Goal: Information Seeking & Learning: Find specific page/section

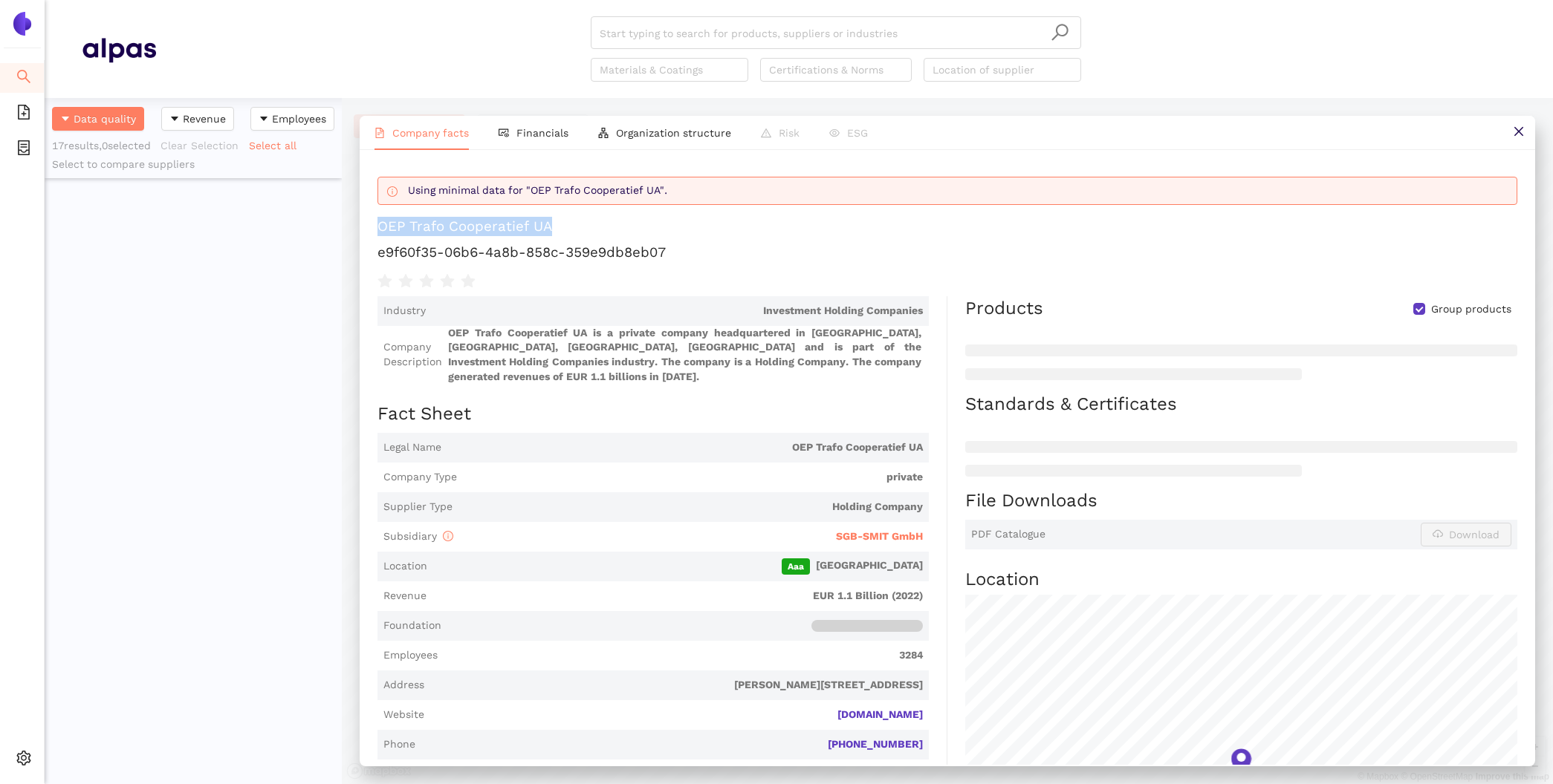
scroll to position [686, 297]
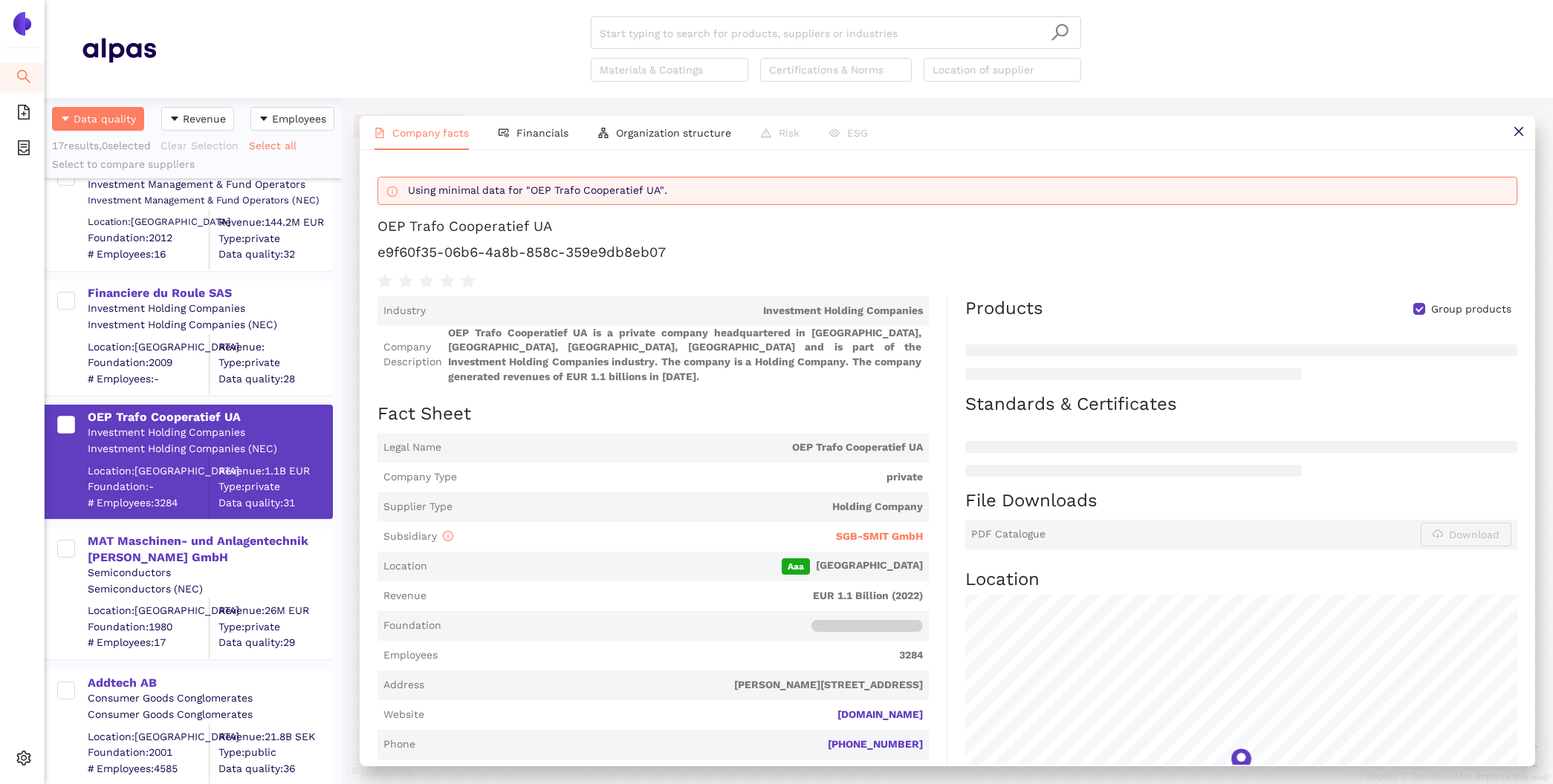
click at [185, 272] on div "Financiere du Roule SAS Investment Holding Companies Investment Holding Compani…" at bounding box center [193, 331] width 297 height 124
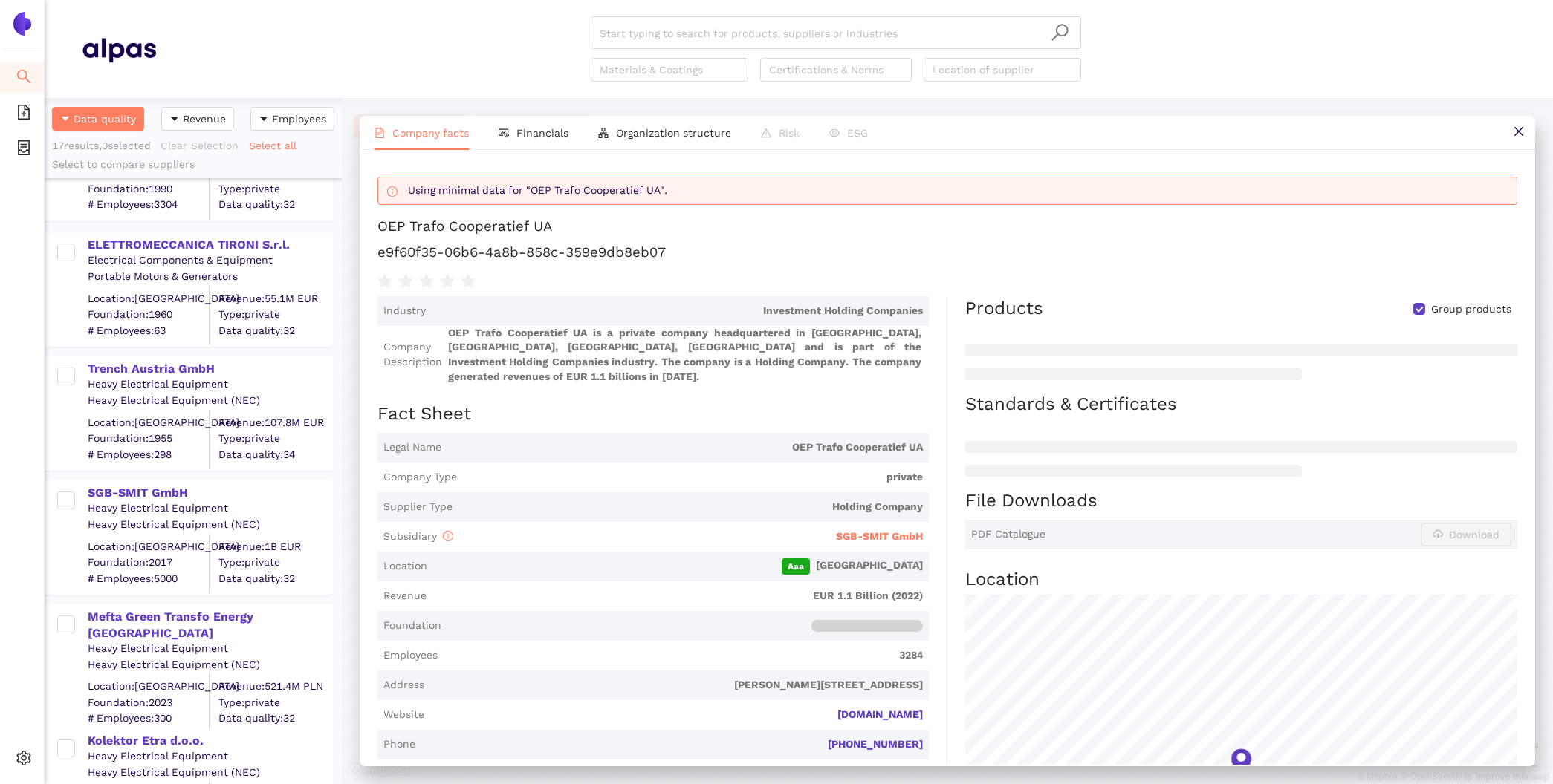
scroll to position [605, 0]
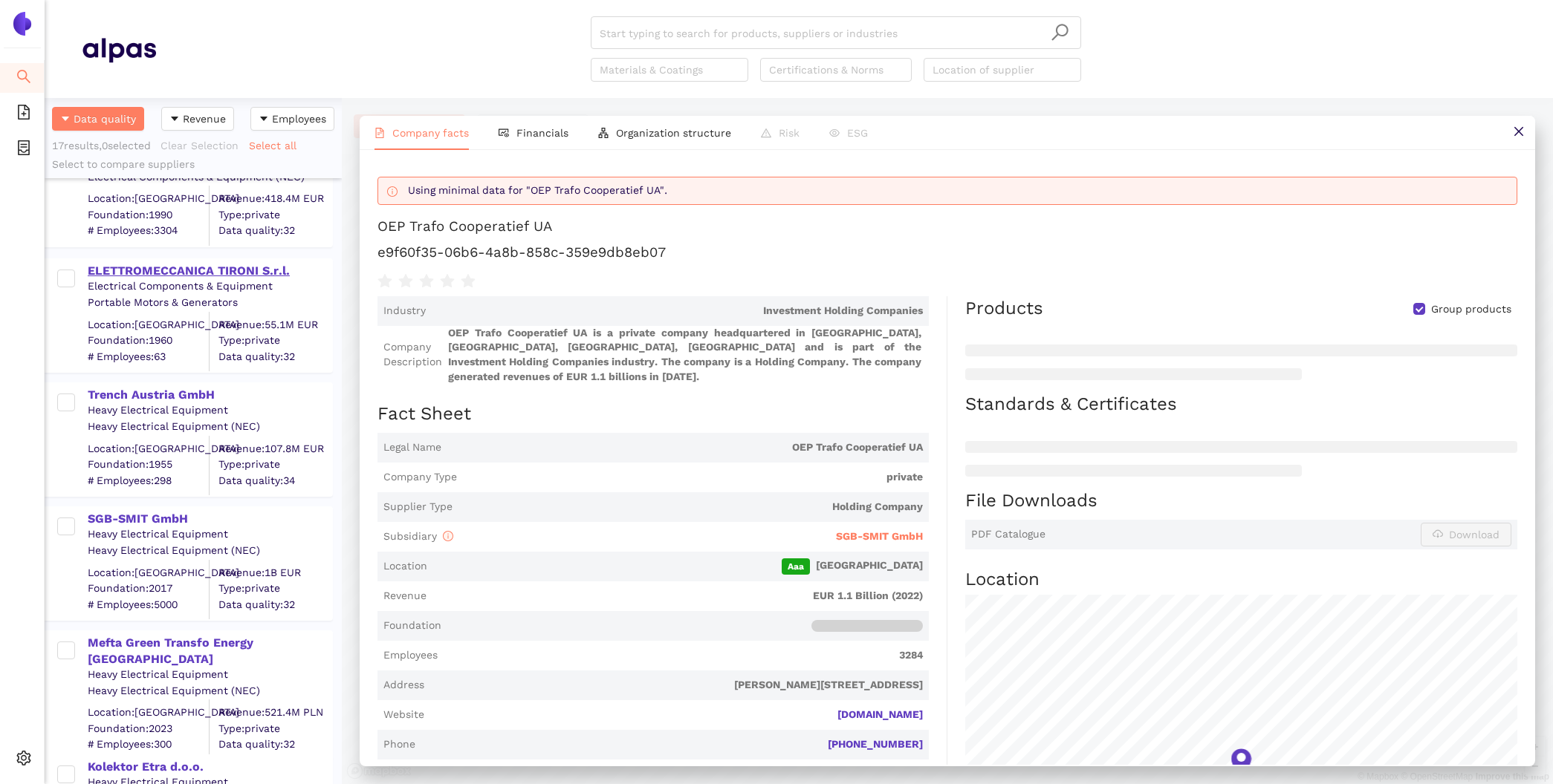
click at [176, 263] on div "ELETTROMECCANICA TIRONI S.r.l." at bounding box center [210, 271] width 244 height 17
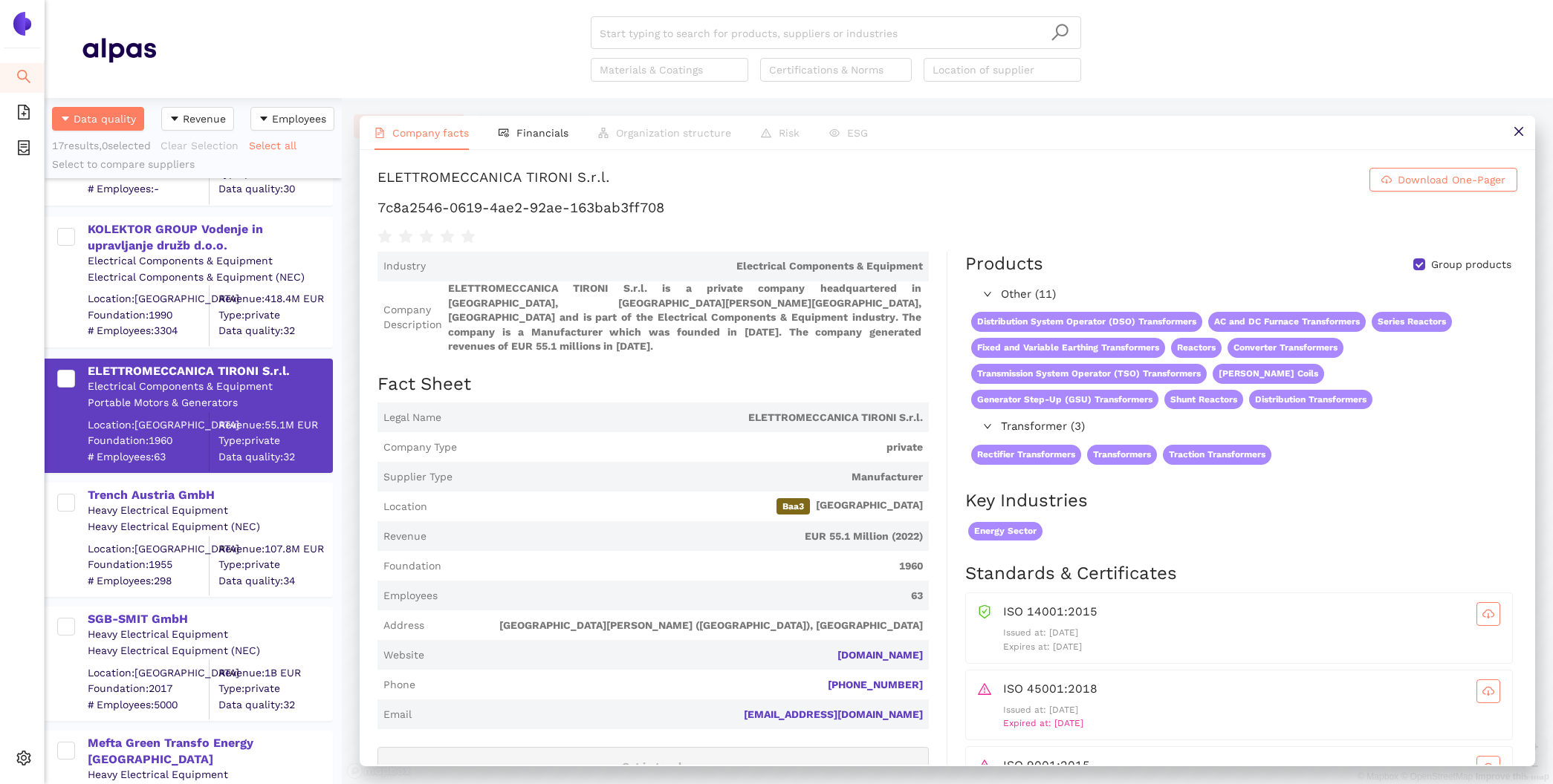
scroll to position [498, 0]
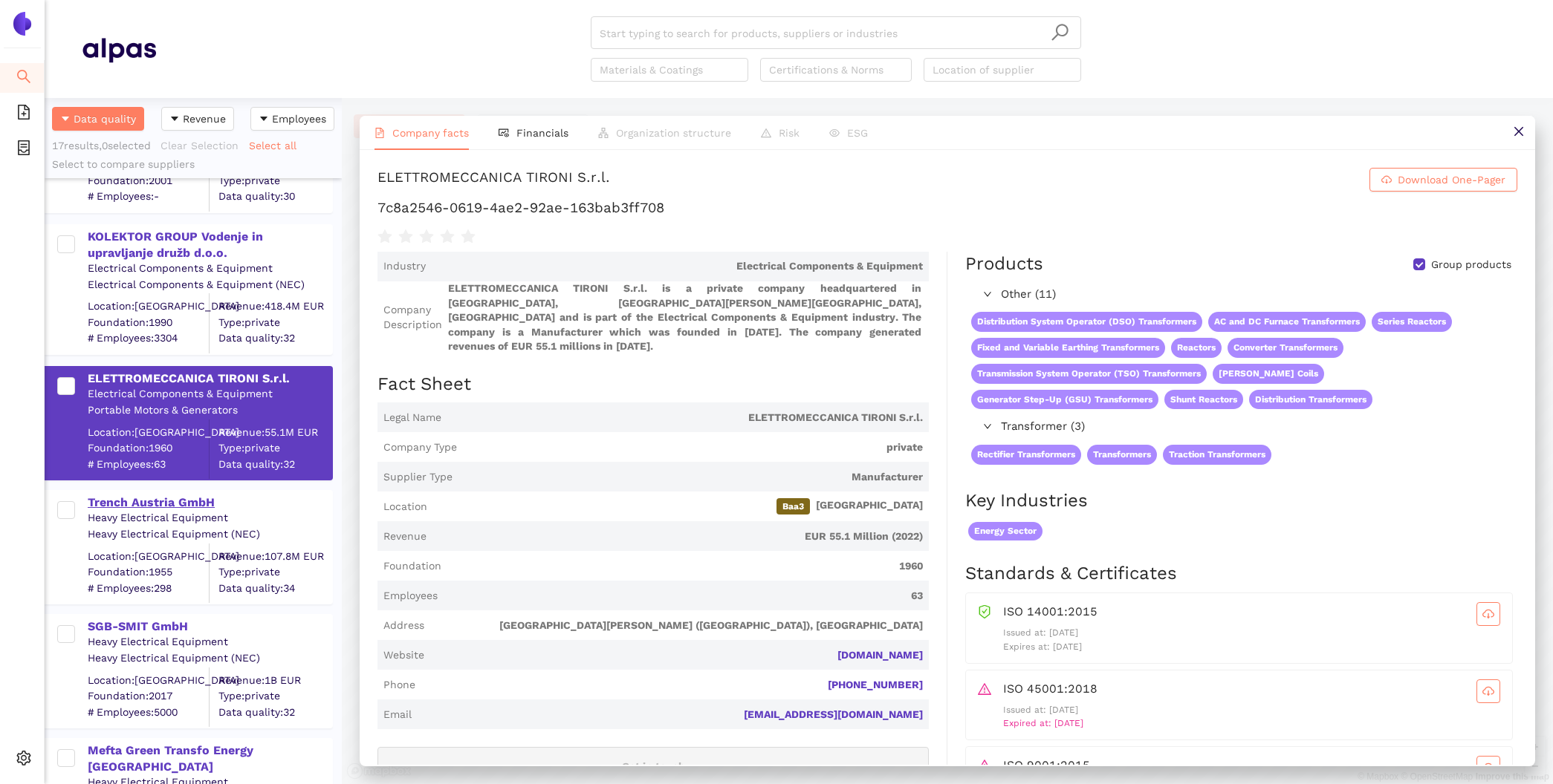
click at [195, 500] on div "Trench Austria GmbH" at bounding box center [210, 503] width 244 height 17
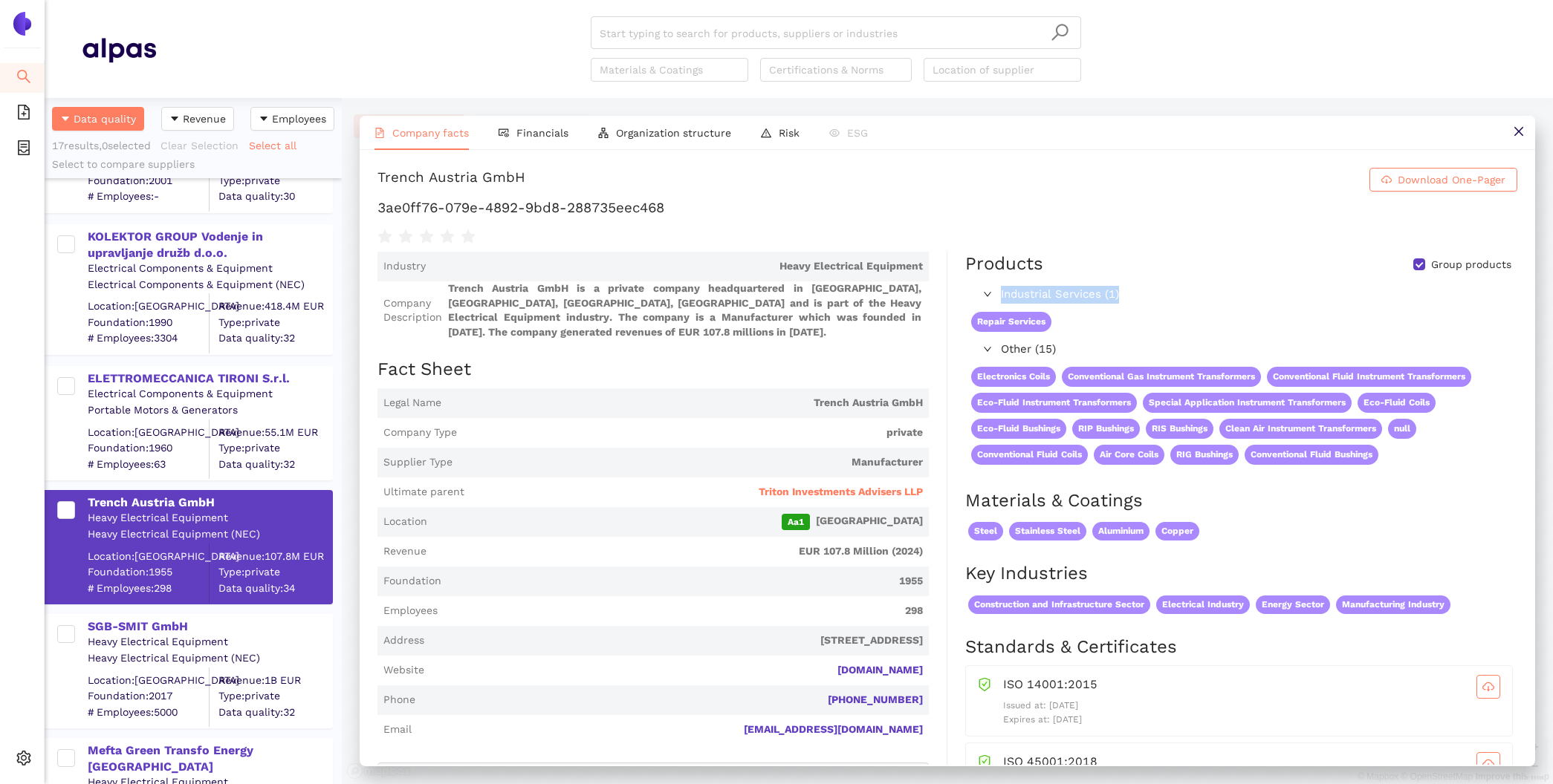
drag, startPoint x: 1144, startPoint y: 296, endPoint x: 985, endPoint y: 297, distance: 159.0
click at [985, 297] on div "Industrial Services (1)" at bounding box center [1241, 295] width 551 height 23
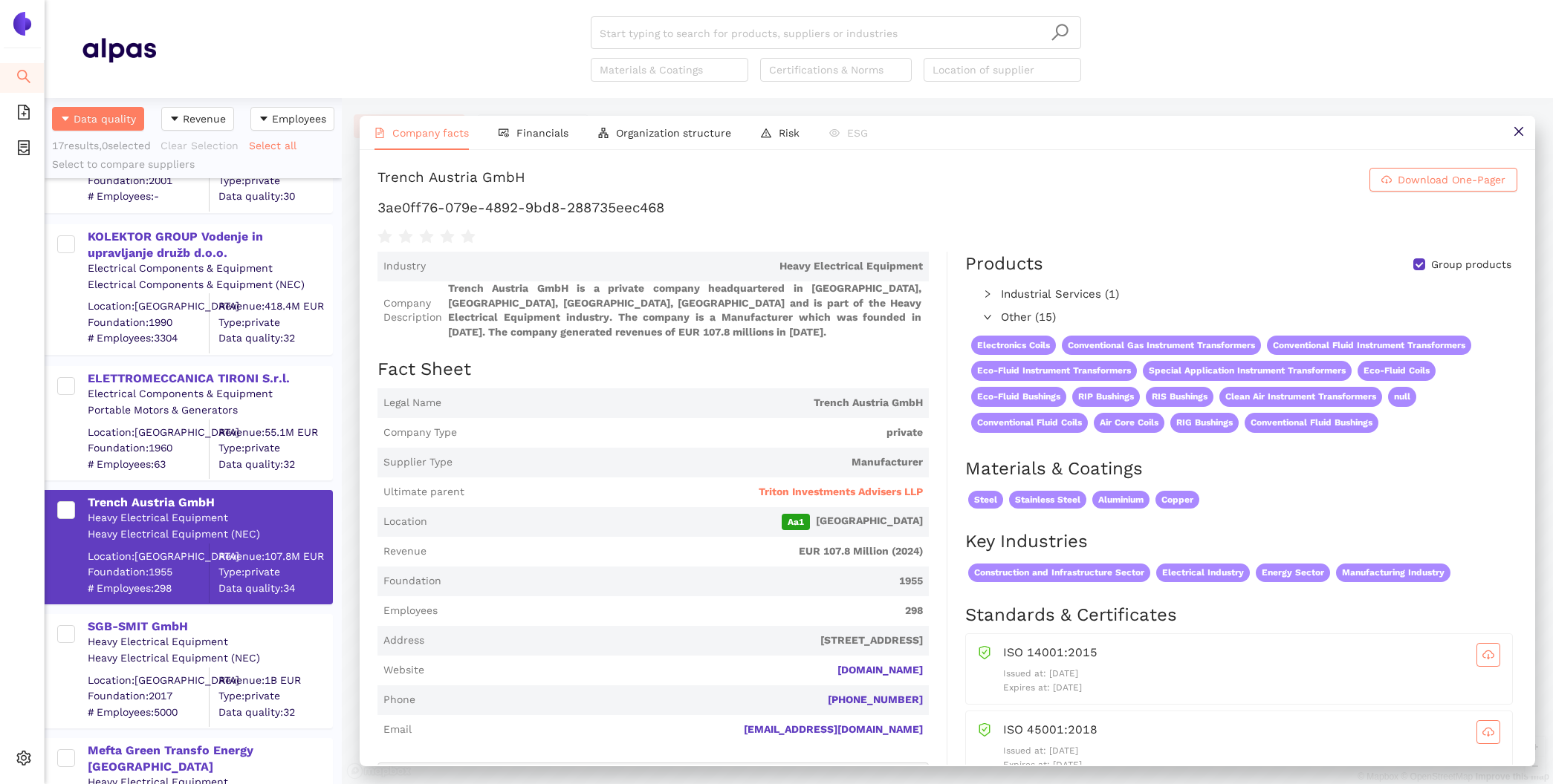
click at [984, 291] on icon "right" at bounding box center [987, 294] width 9 height 9
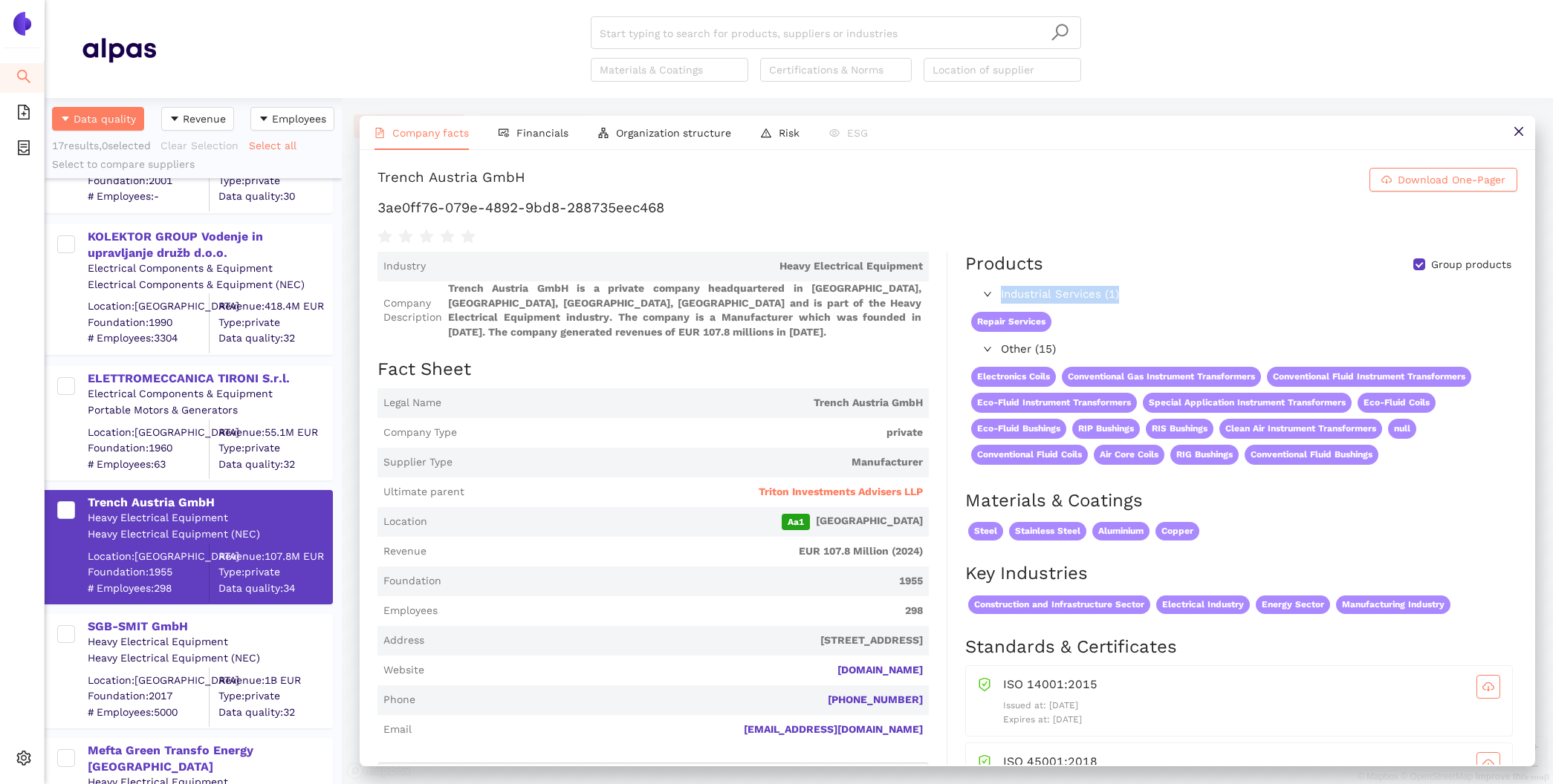
drag, startPoint x: 1126, startPoint y: 300, endPoint x: 1000, endPoint y: 300, distance: 126.0
click at [1000, 300] on div "Industrial Services (1)" at bounding box center [1241, 295] width 551 height 23
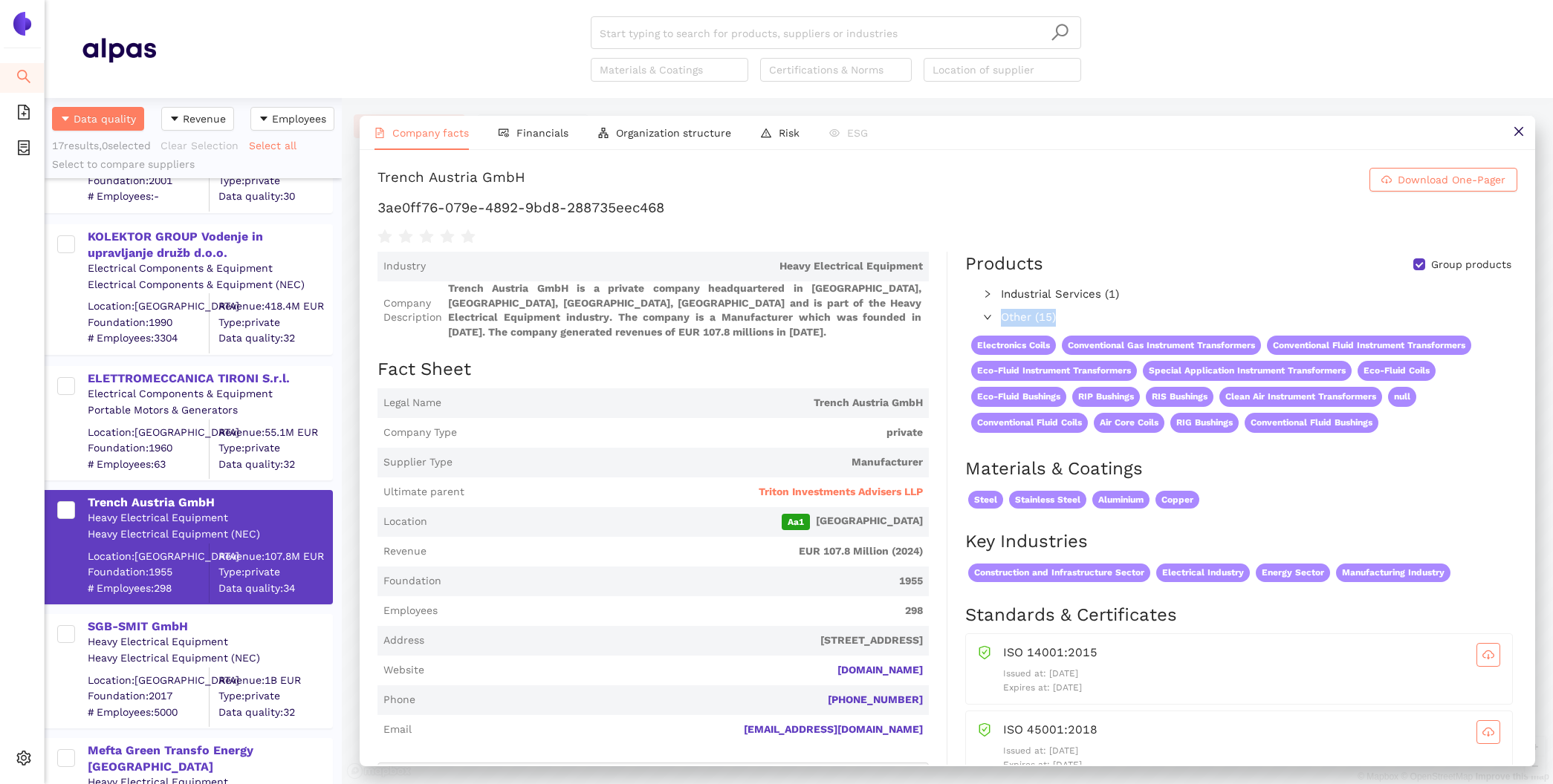
drag, startPoint x: 1068, startPoint y: 315, endPoint x: 997, endPoint y: 313, distance: 71.0
click at [997, 313] on div "Other (15)" at bounding box center [1241, 318] width 551 height 23
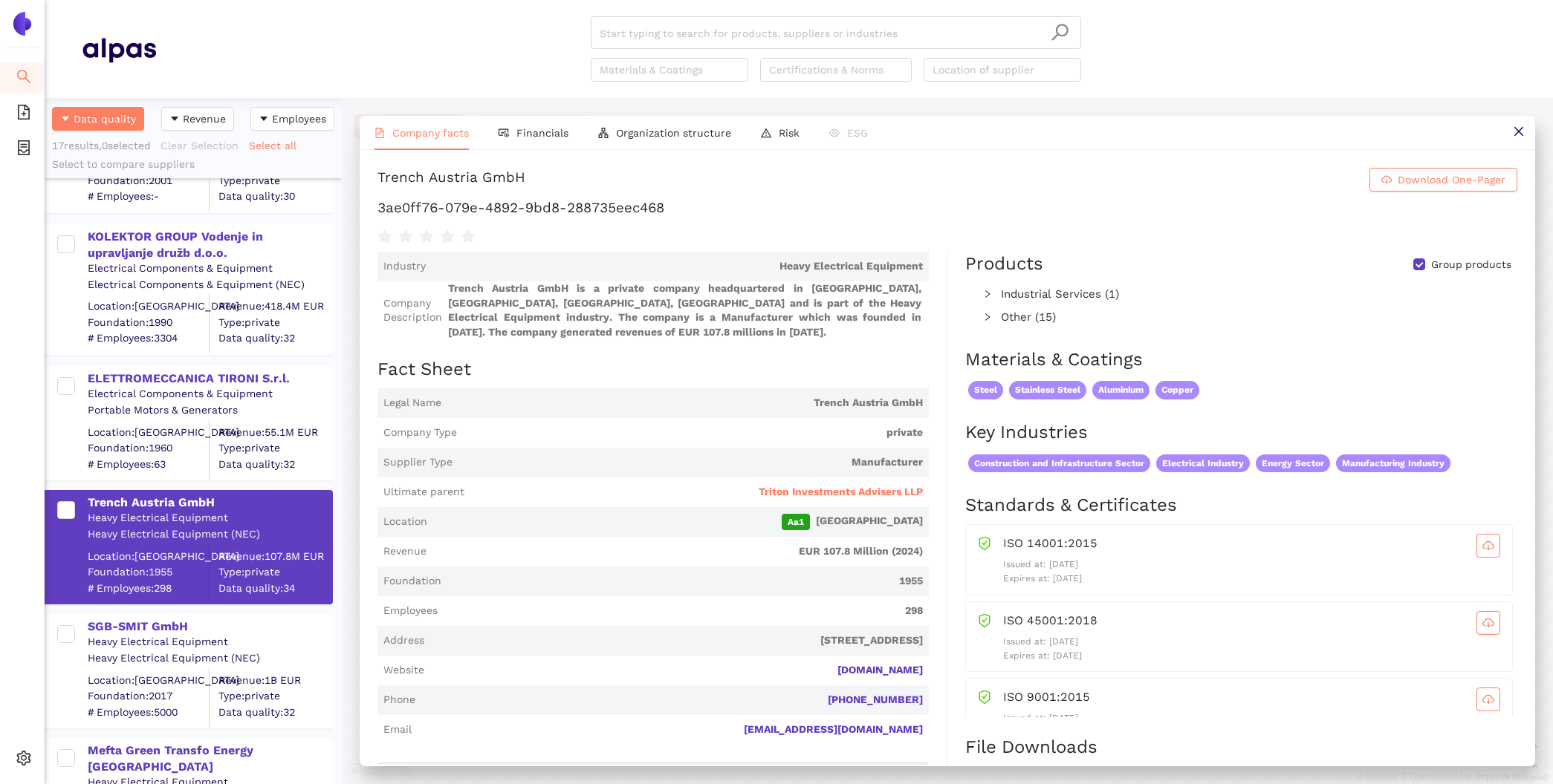
click at [985, 293] on icon "right" at bounding box center [987, 294] width 9 height 9
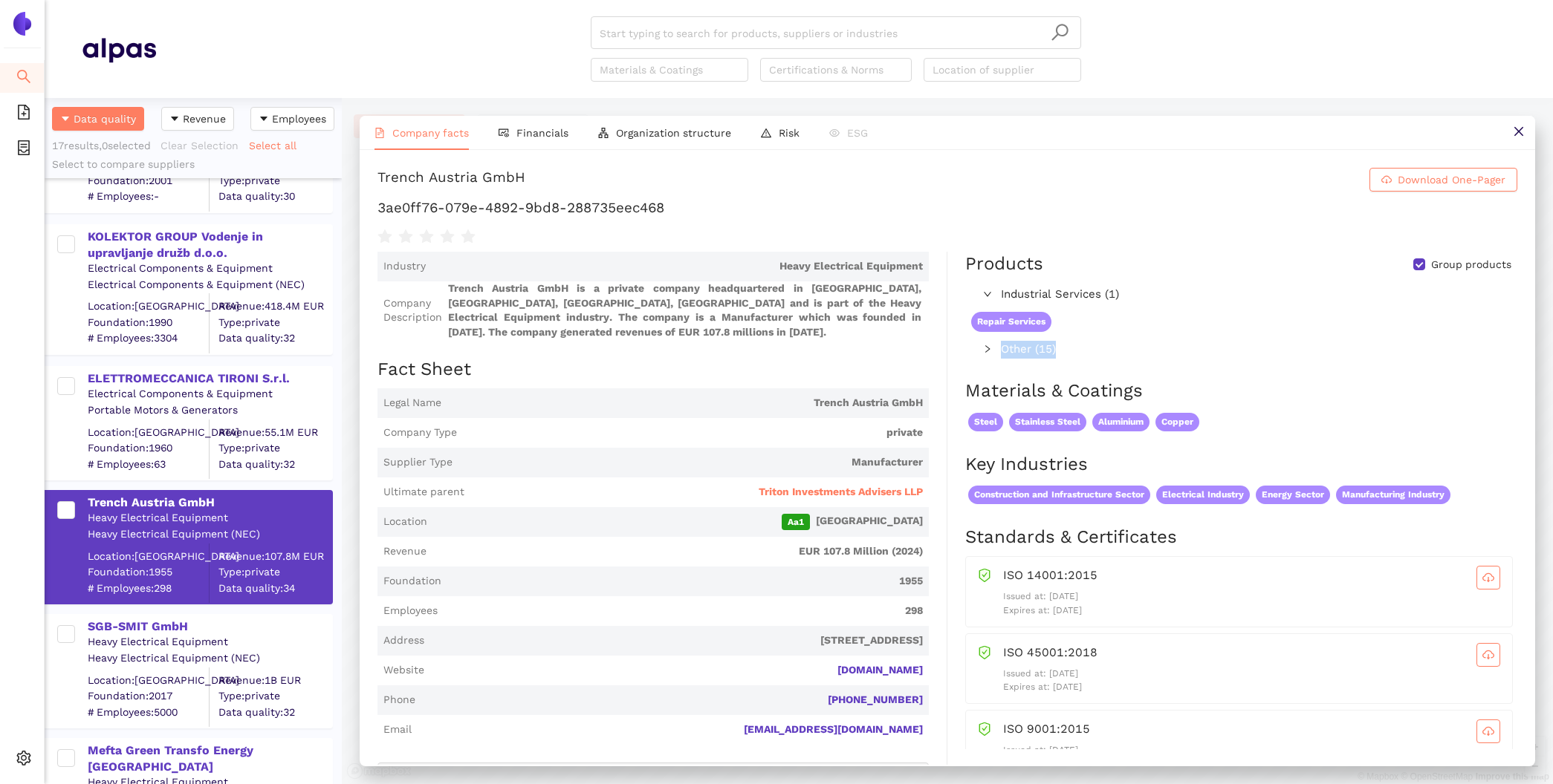
drag, startPoint x: 1074, startPoint y: 355, endPoint x: 995, endPoint y: 353, distance: 79.0
click at [995, 353] on div "Other (15)" at bounding box center [1045, 350] width 160 height 23
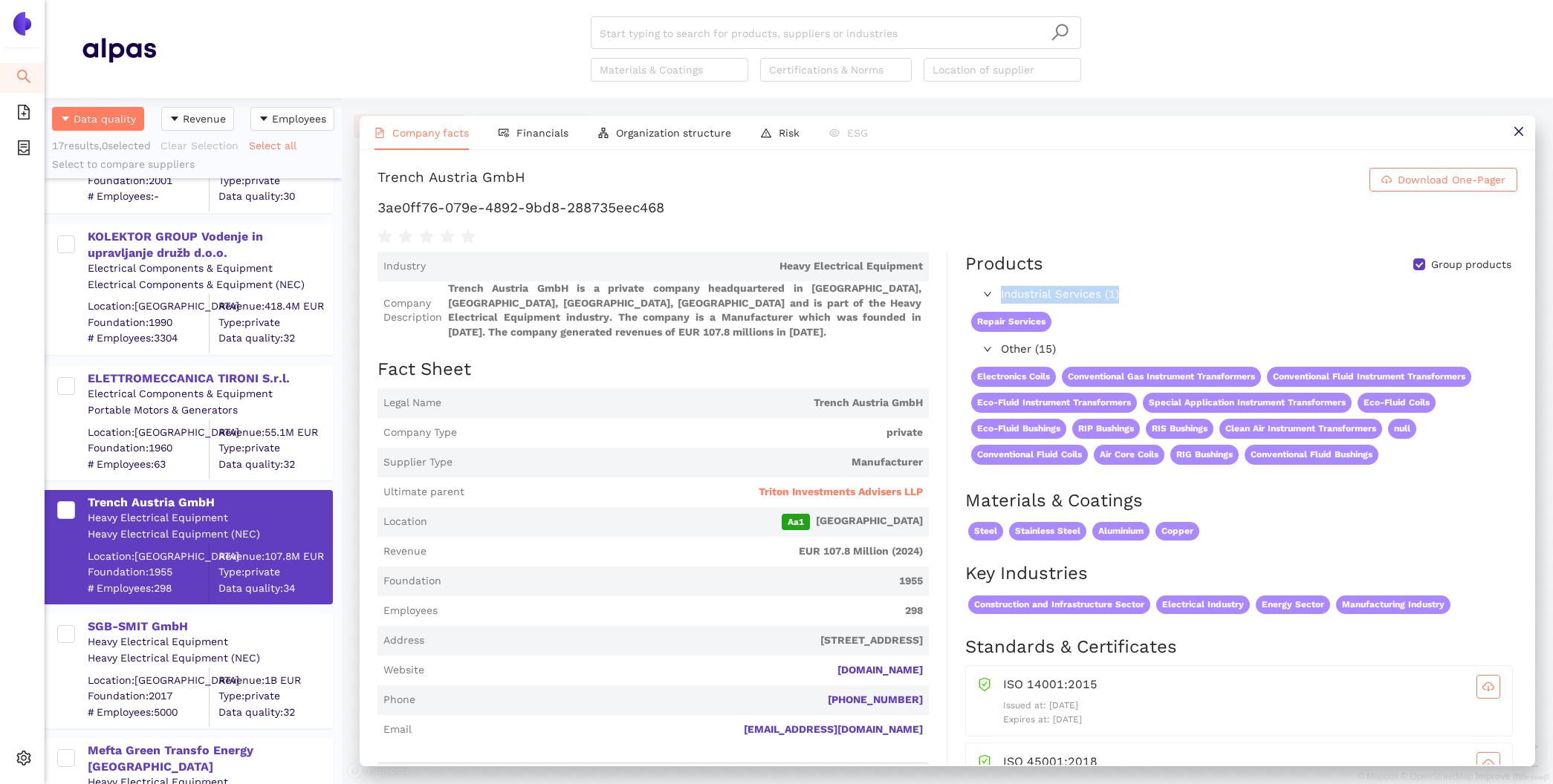
drag, startPoint x: 1129, startPoint y: 298, endPoint x: 997, endPoint y: 291, distance: 132.2
click at [997, 291] on div "Industrial Services (1)" at bounding box center [1241, 295] width 551 height 23
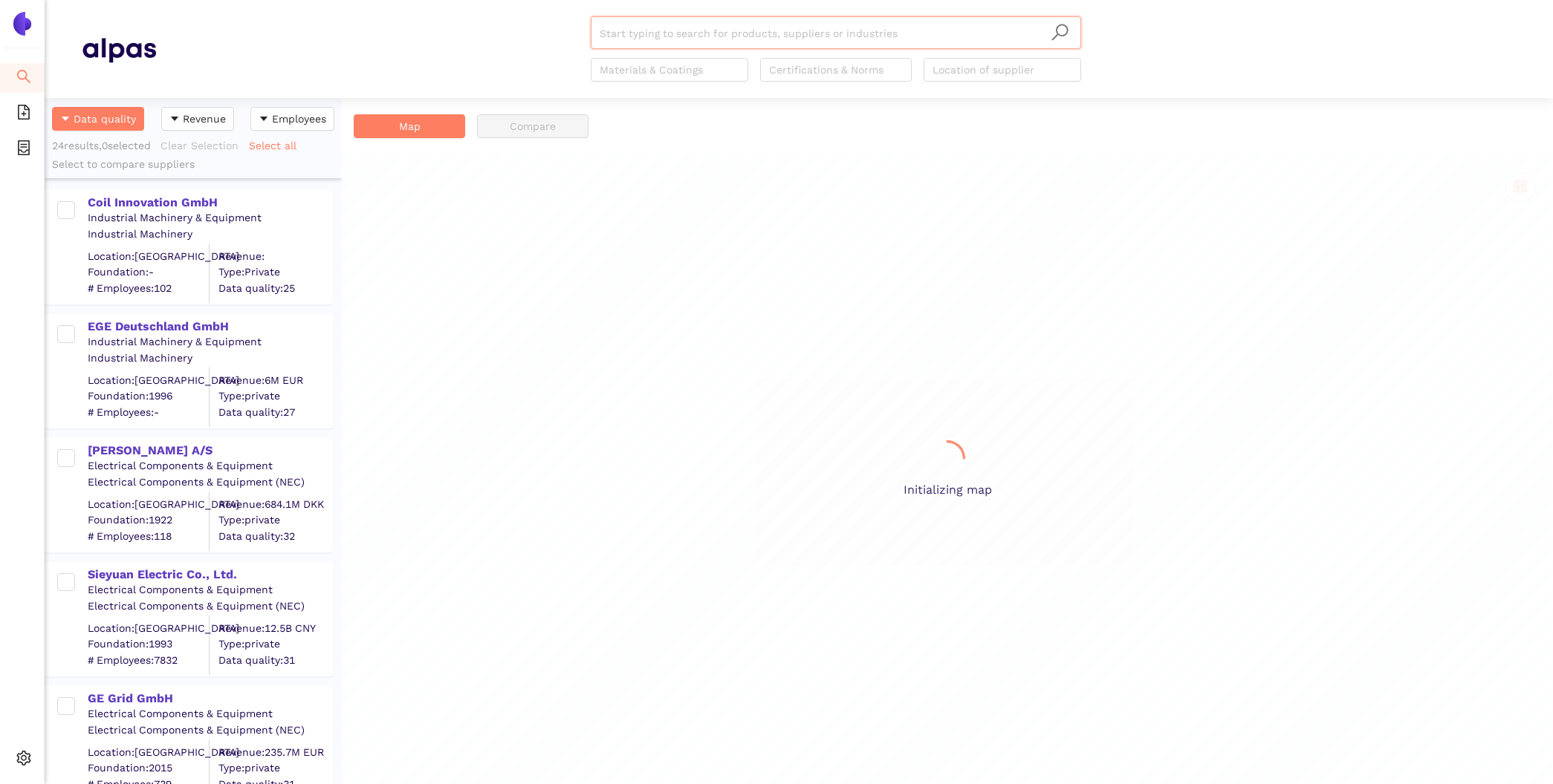
scroll to position [686, 297]
click at [22, 759] on icon "setting" at bounding box center [23, 758] width 14 height 15
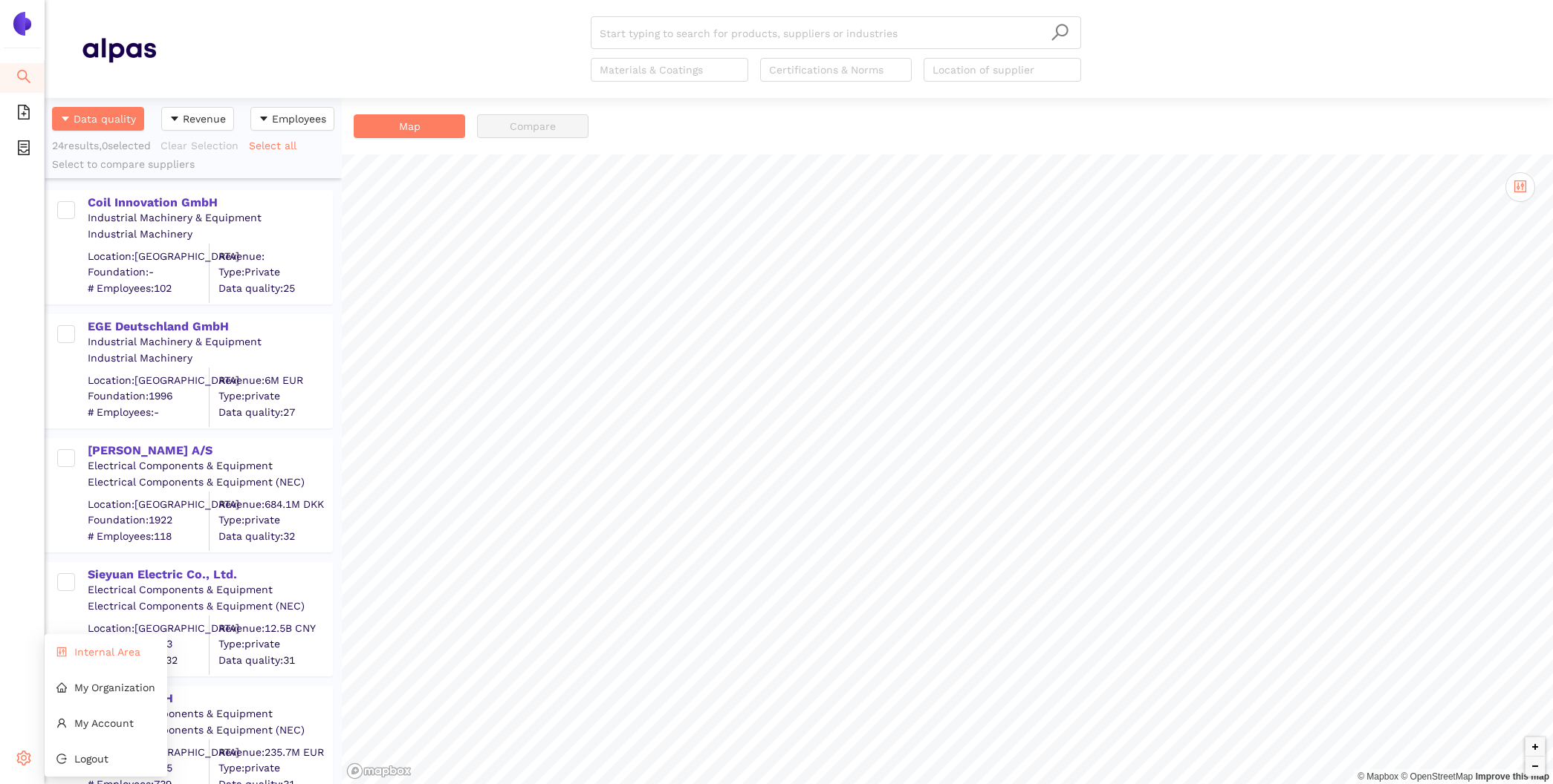
click at [111, 656] on span "Internal Area" at bounding box center [107, 652] width 66 height 12
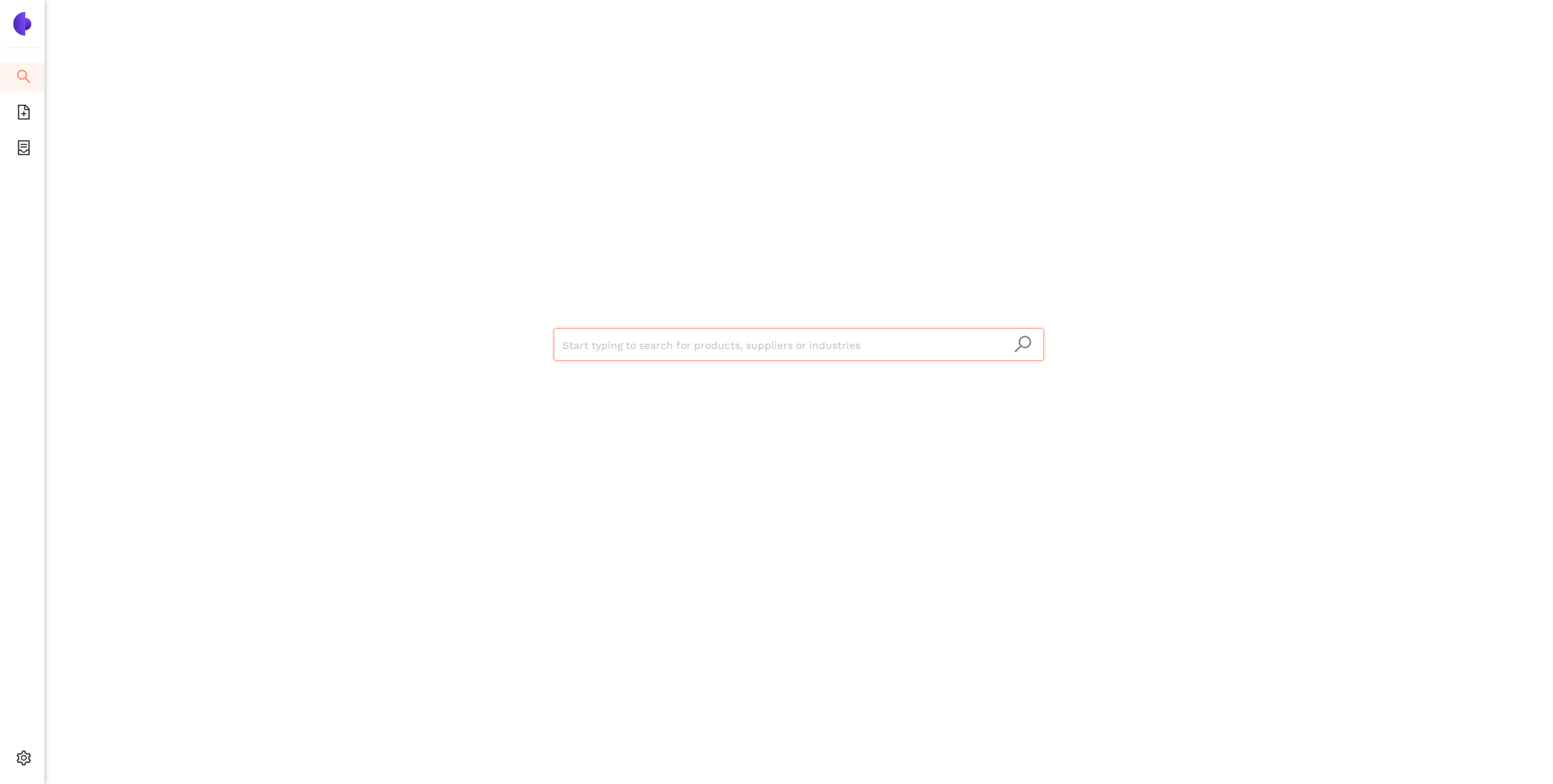
click at [630, 333] on input "search" at bounding box center [799, 345] width 473 height 33
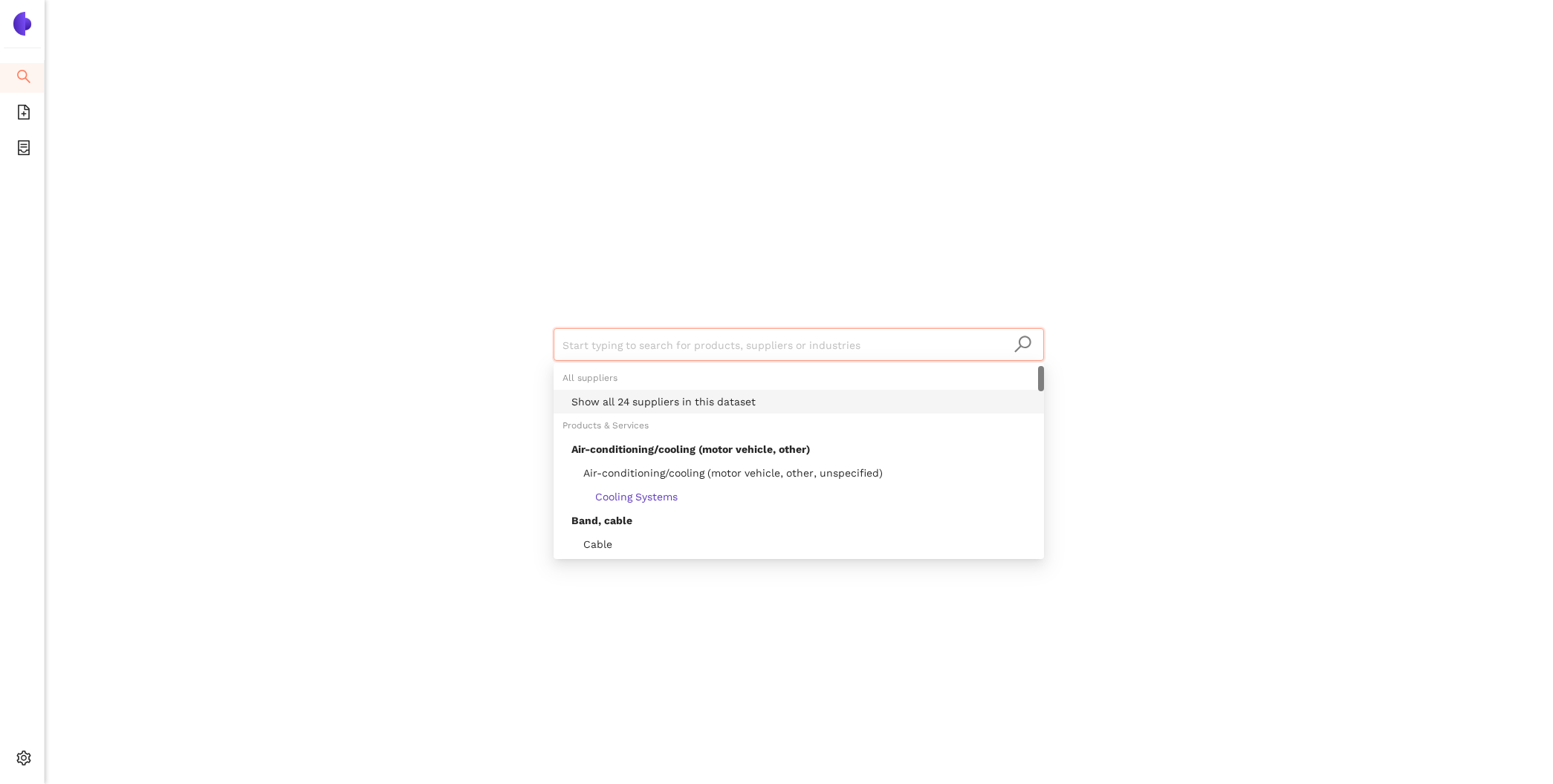
click at [653, 404] on div "Show all 24 suppliers in this dataset" at bounding box center [803, 402] width 464 height 17
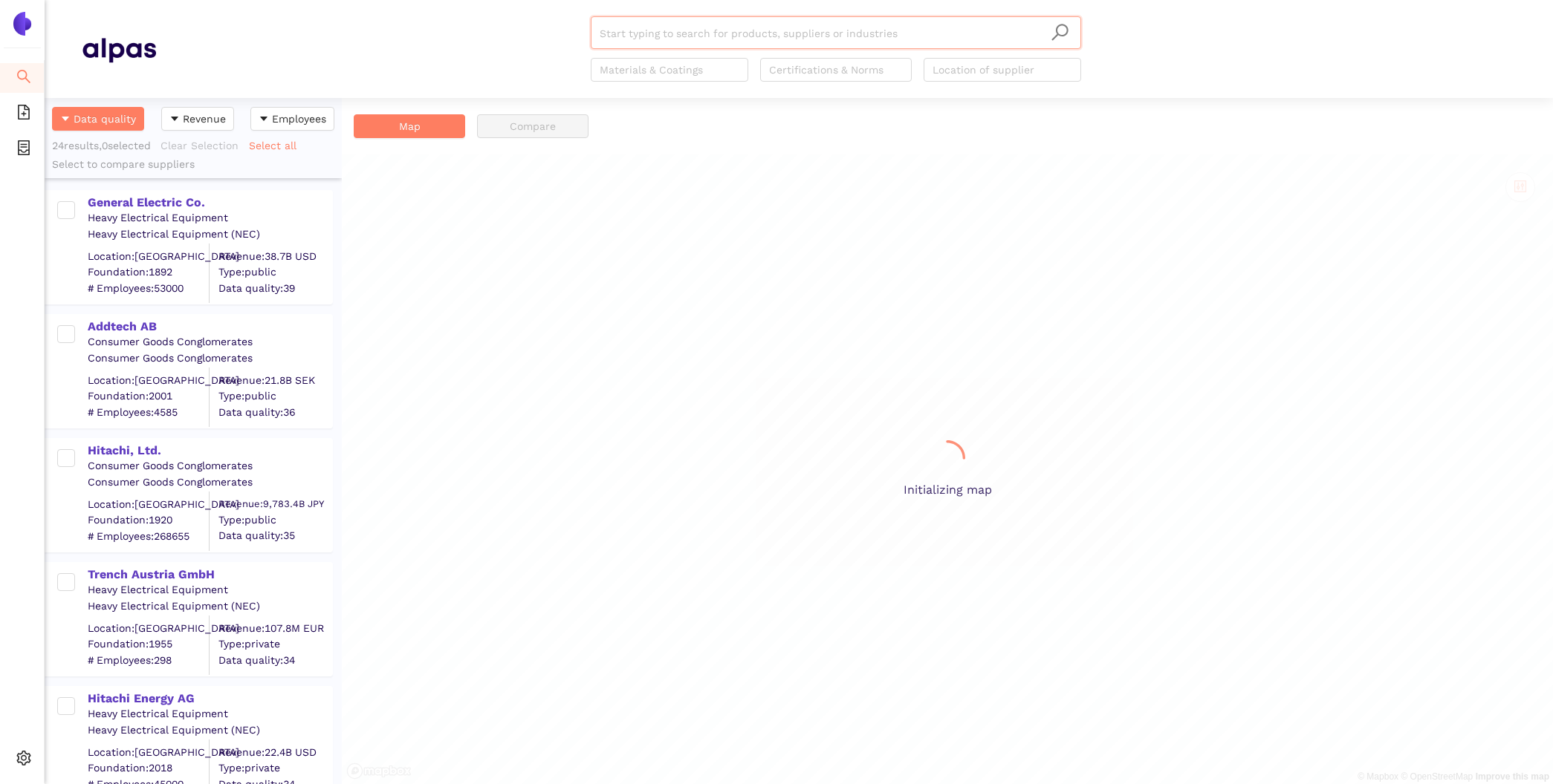
scroll to position [686, 297]
click at [188, 198] on div "General Electric Co." at bounding box center [210, 203] width 244 height 17
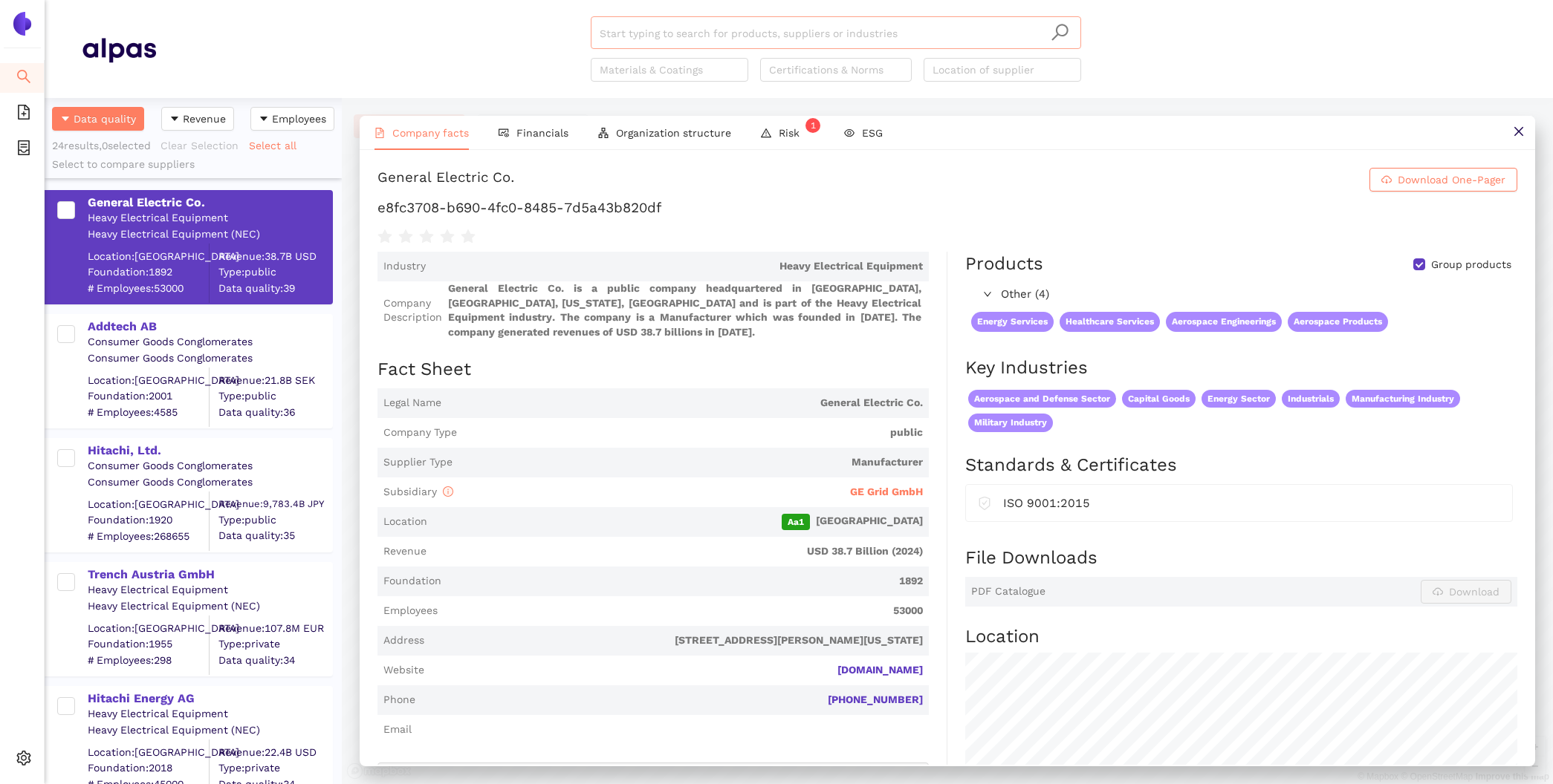
click at [657, 42] on input "search" at bounding box center [836, 33] width 473 height 33
click at [686, 84] on div "Found 8 matching suppliers - click to show" at bounding box center [840, 90] width 464 height 17
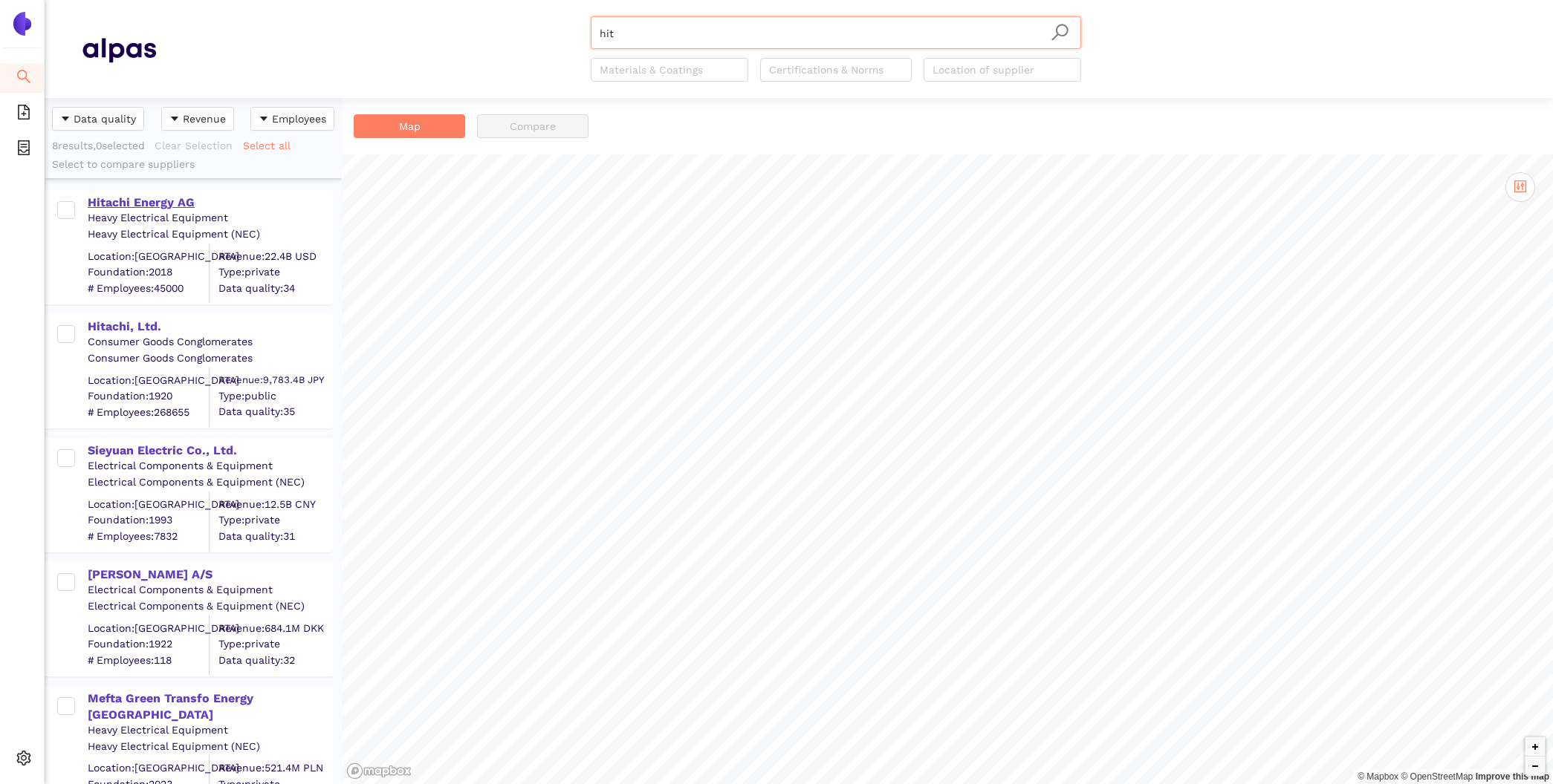
type input "hit"
click at [122, 210] on div "Hitachi Energy AG" at bounding box center [210, 203] width 244 height 17
